Goal: Navigation & Orientation: Find specific page/section

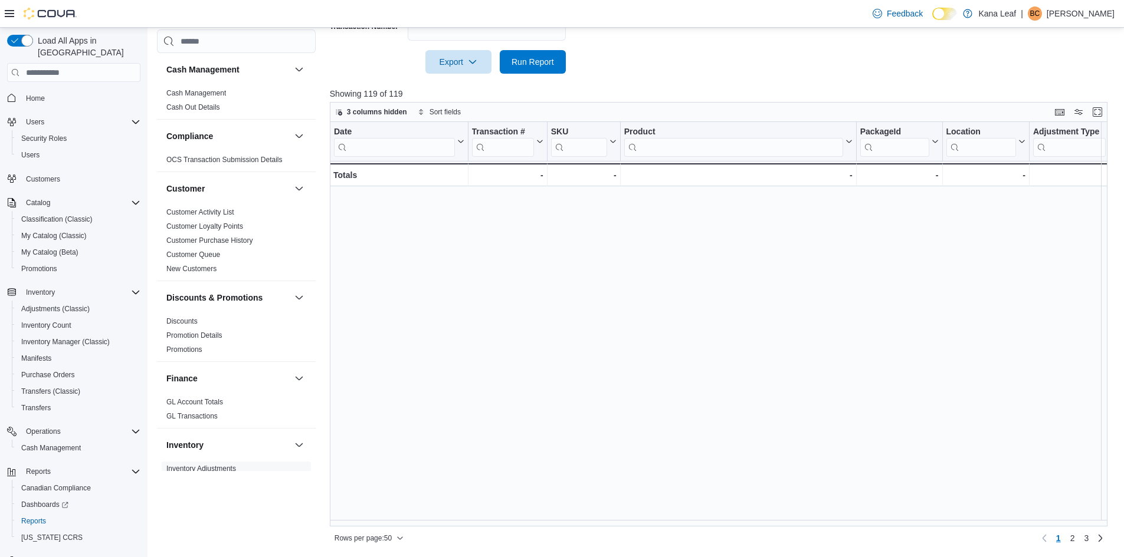
scroll to position [727, 0]
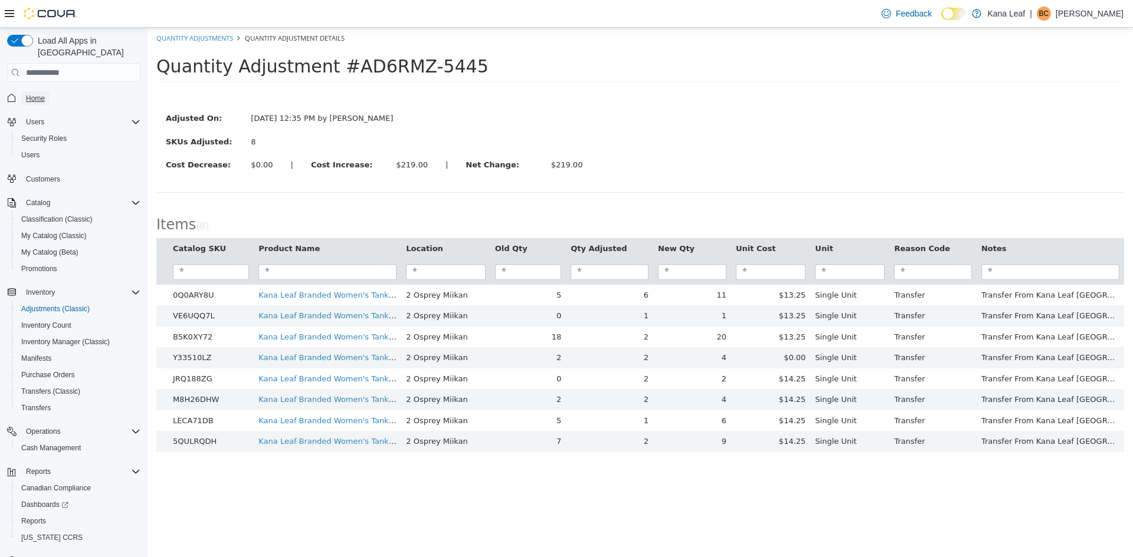
click at [42, 94] on span "Home" at bounding box center [35, 98] width 19 height 9
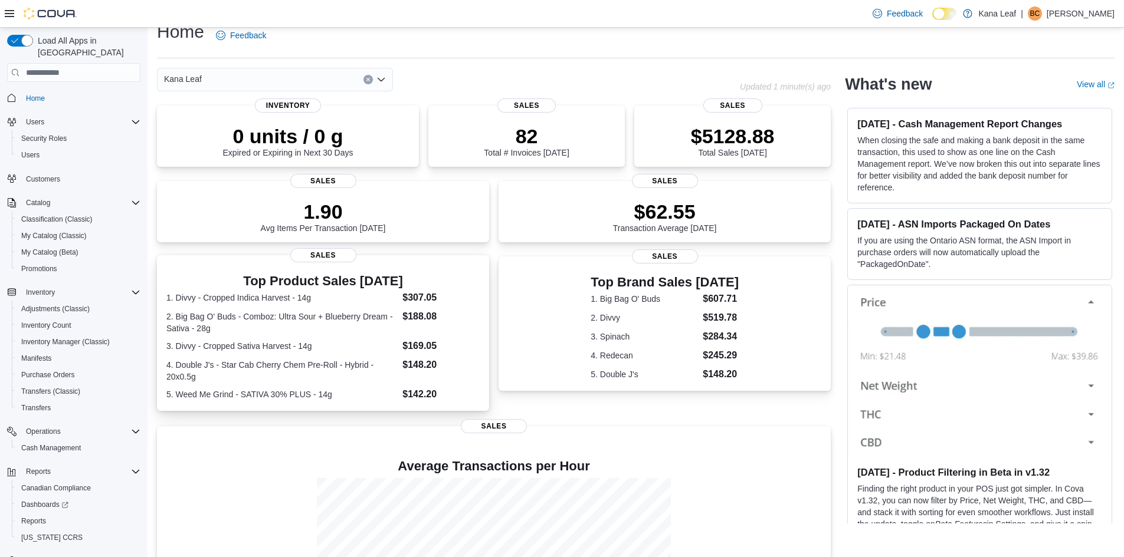
scroll to position [16, 0]
